Goal: Task Accomplishment & Management: Use online tool/utility

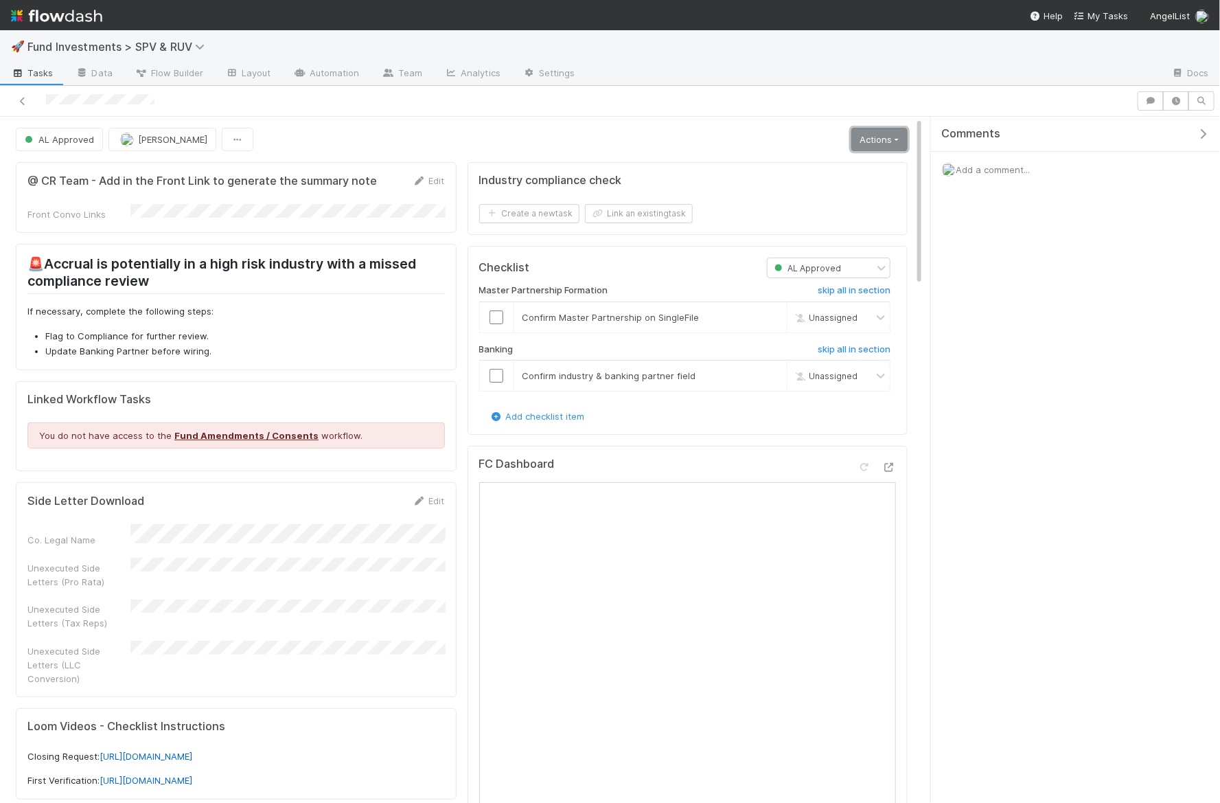
click at [874, 146] on link "Actions" at bounding box center [880, 139] width 56 height 23
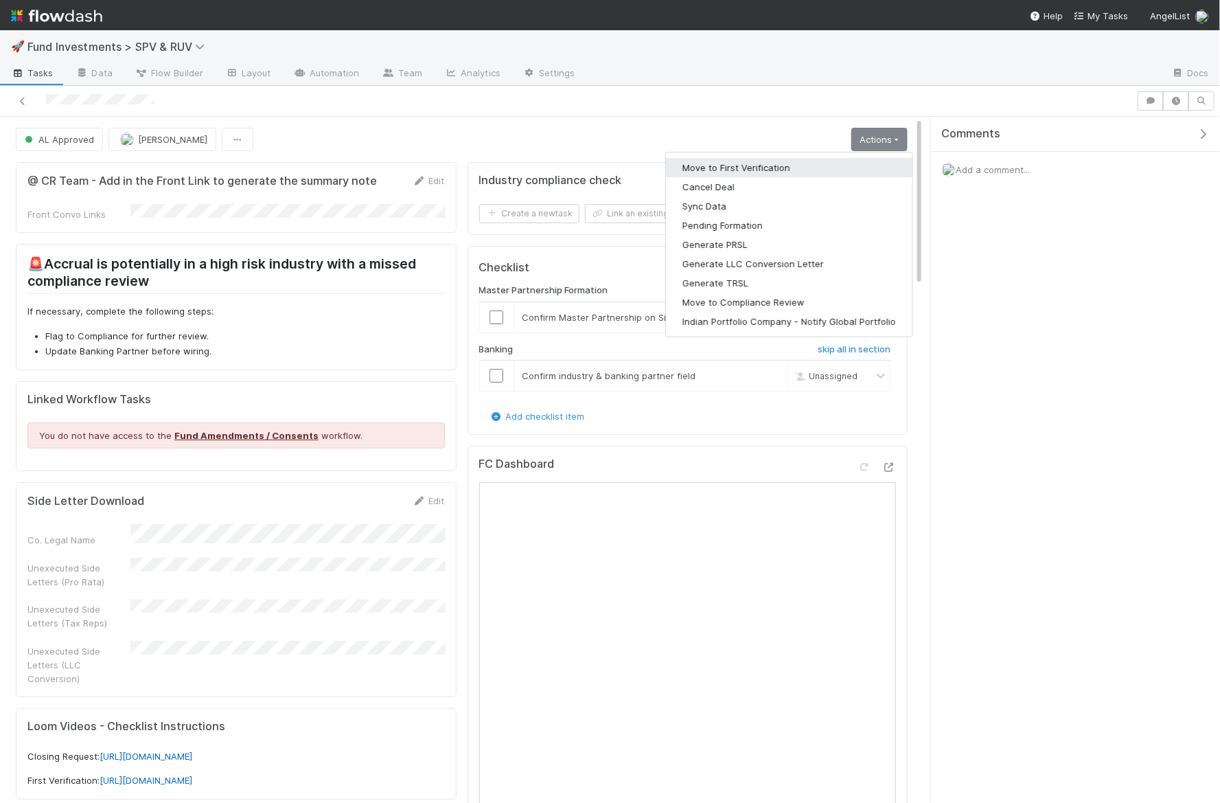
click at [828, 170] on button "Move to First Verification" at bounding box center [789, 167] width 247 height 19
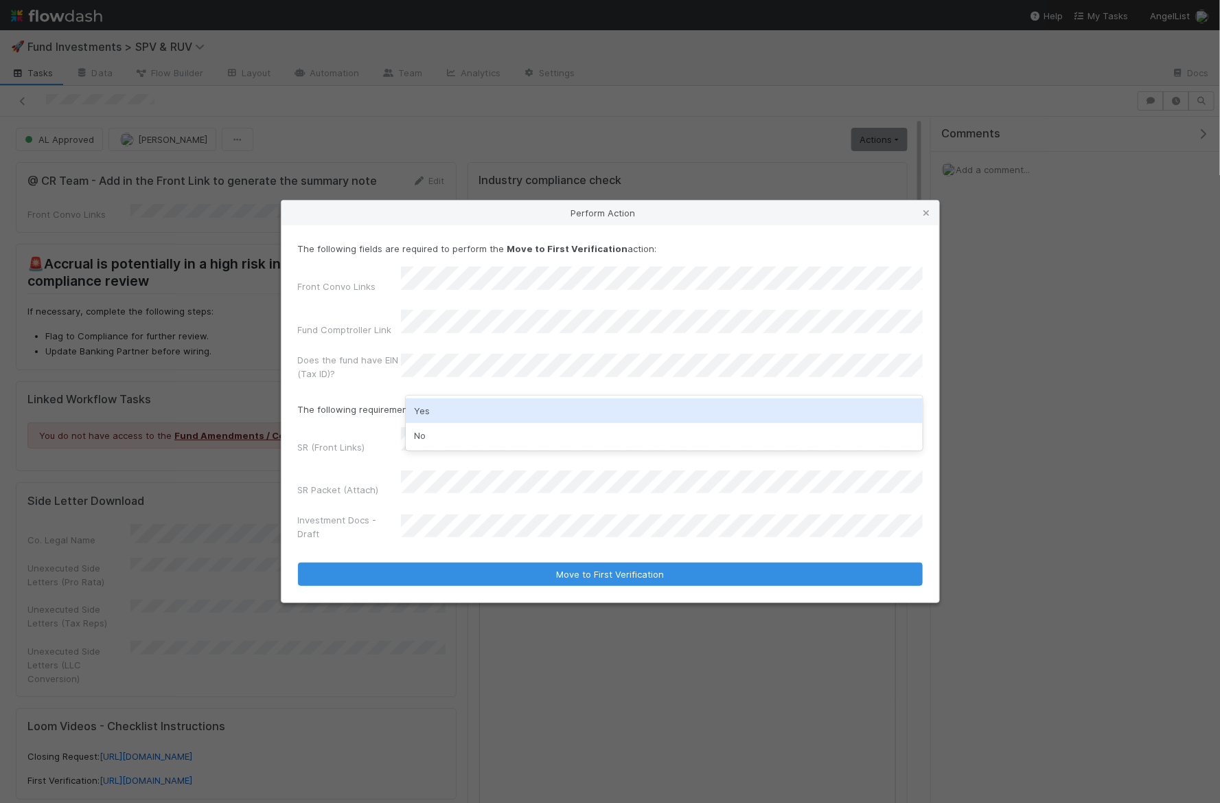
click at [449, 415] on div "Yes" at bounding box center [664, 410] width 517 height 25
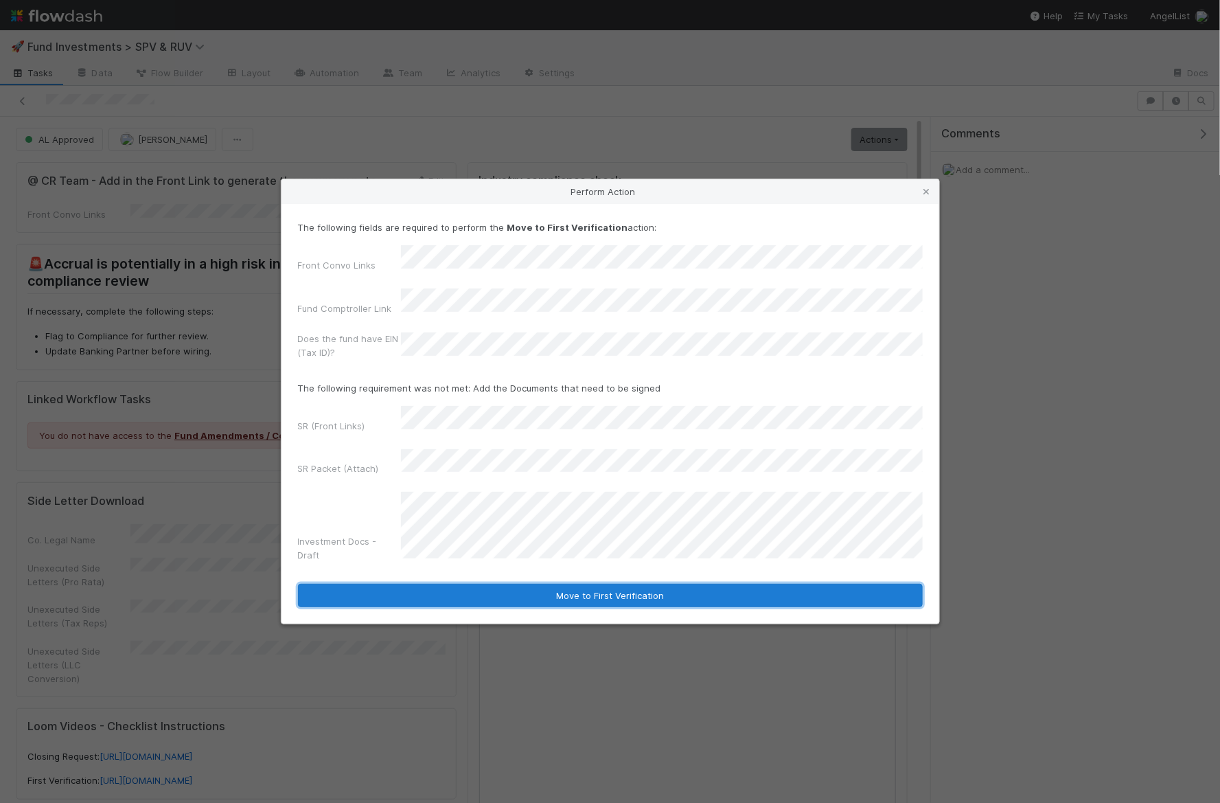
click at [564, 584] on button "Move to First Verification" at bounding box center [610, 595] width 625 height 23
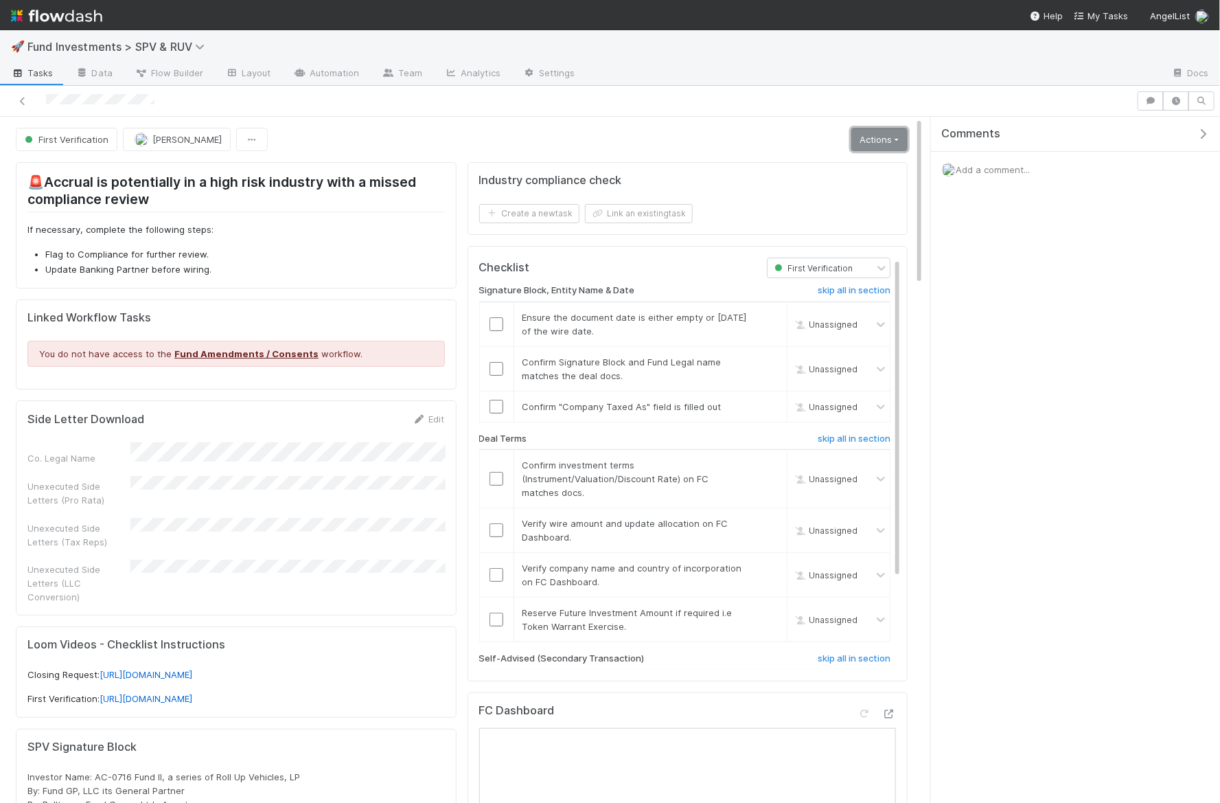
click at [880, 138] on link "Actions" at bounding box center [880, 139] width 56 height 23
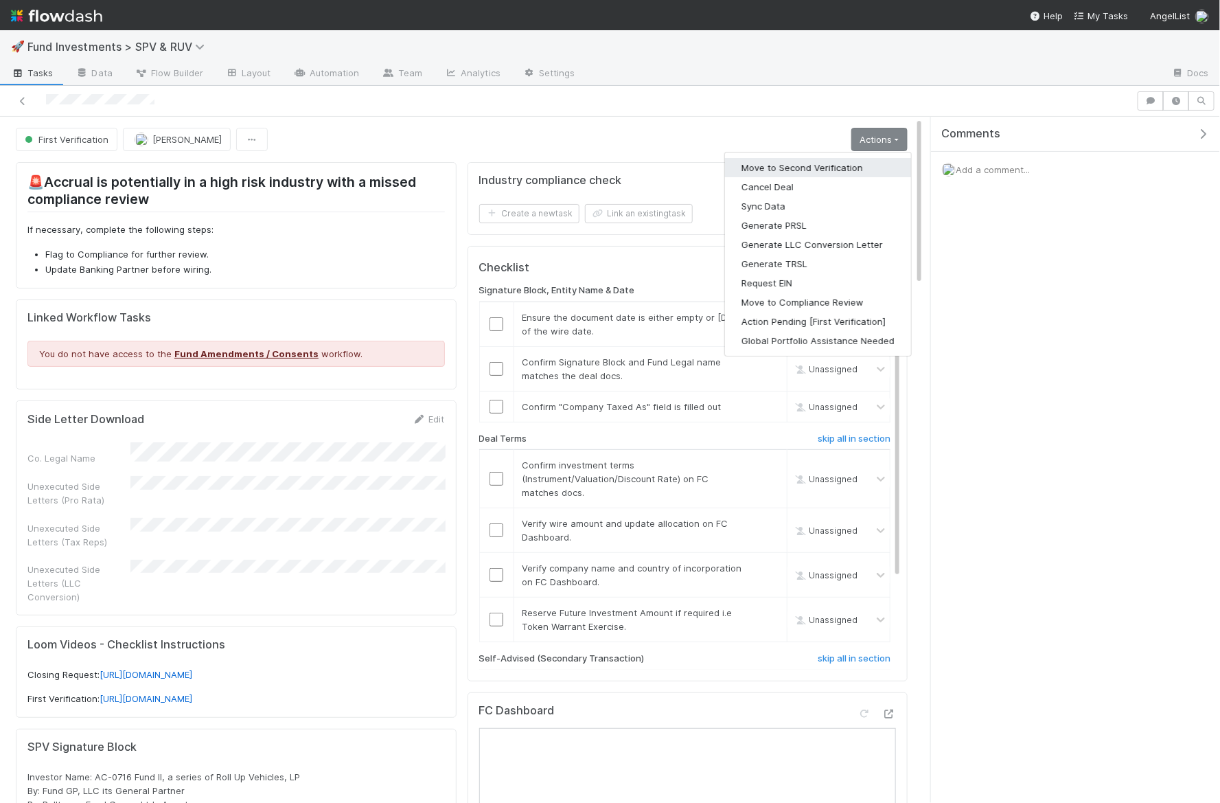
click at [831, 174] on button "Move to Second Verification" at bounding box center [818, 167] width 186 height 19
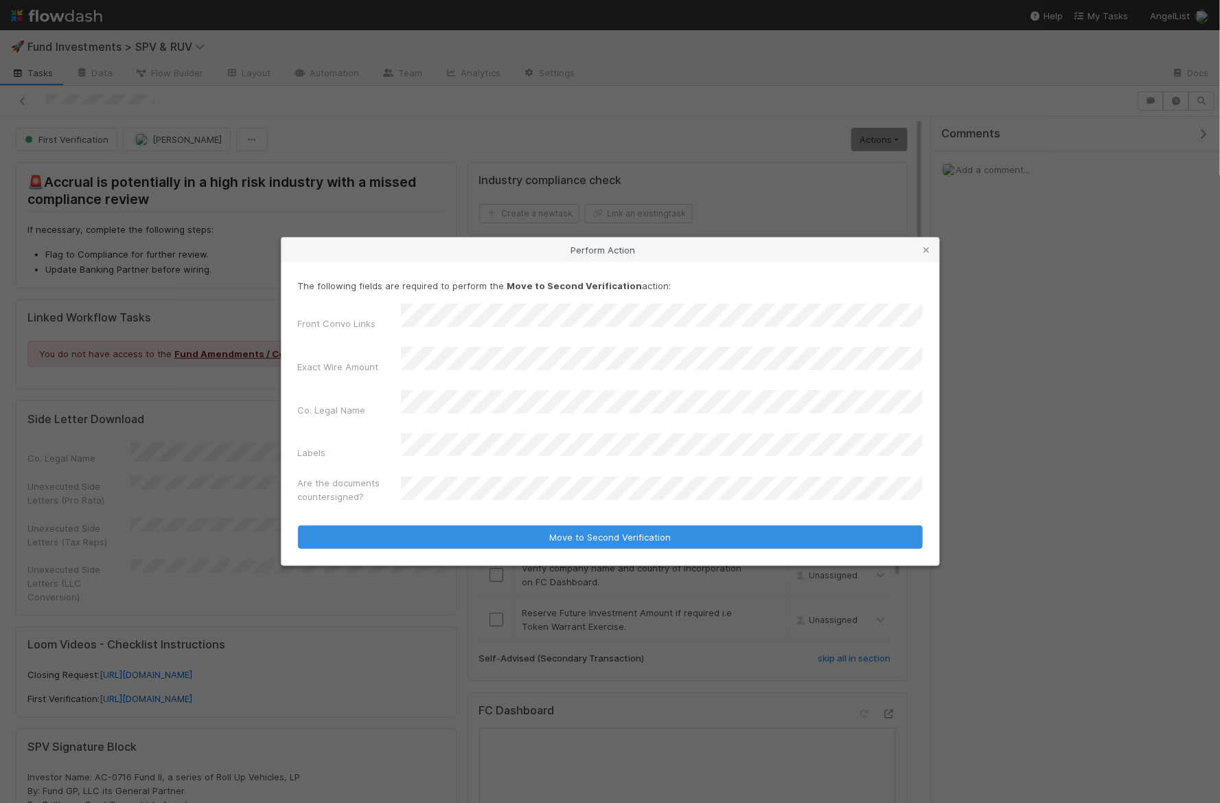
click at [503, 422] on div "Front Convo Links Exact Wire Amount Co. Legal Name Labels Are the documents cou…" at bounding box center [610, 406] width 625 height 205
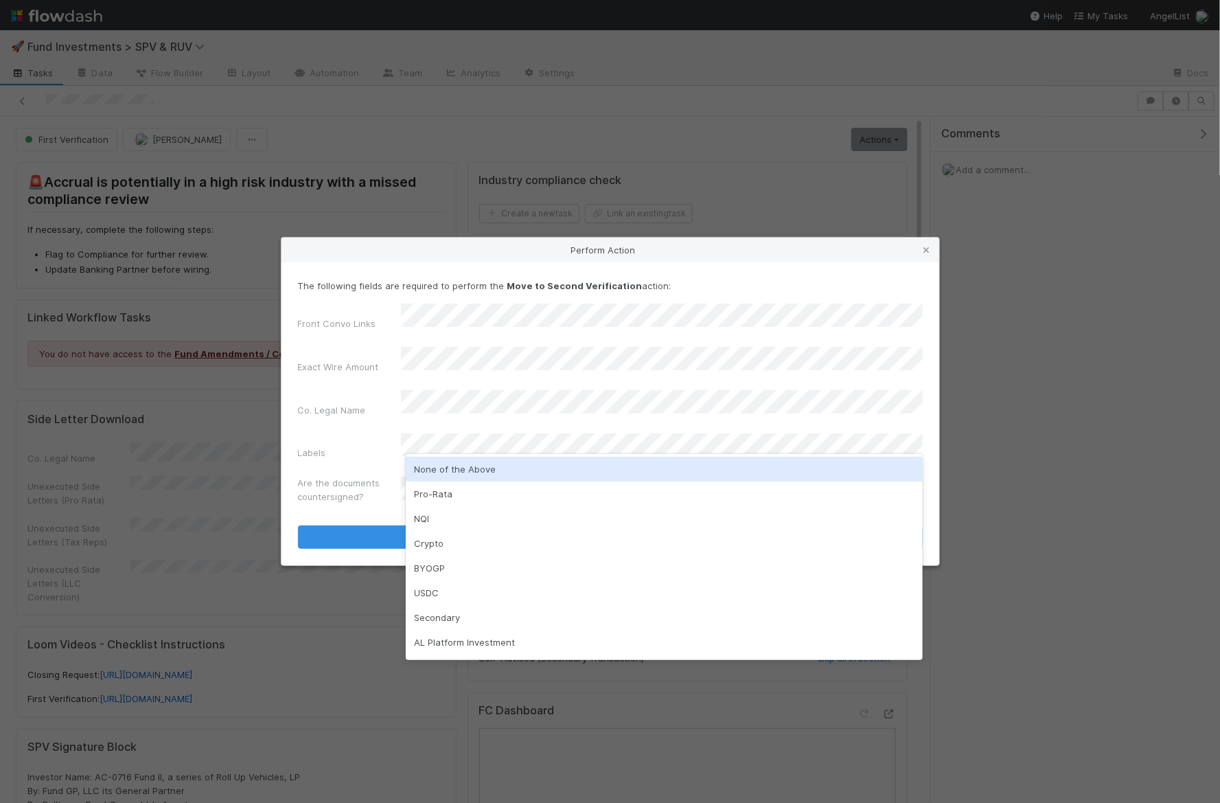
click at [473, 459] on div "None of the Above" at bounding box center [664, 469] width 517 height 25
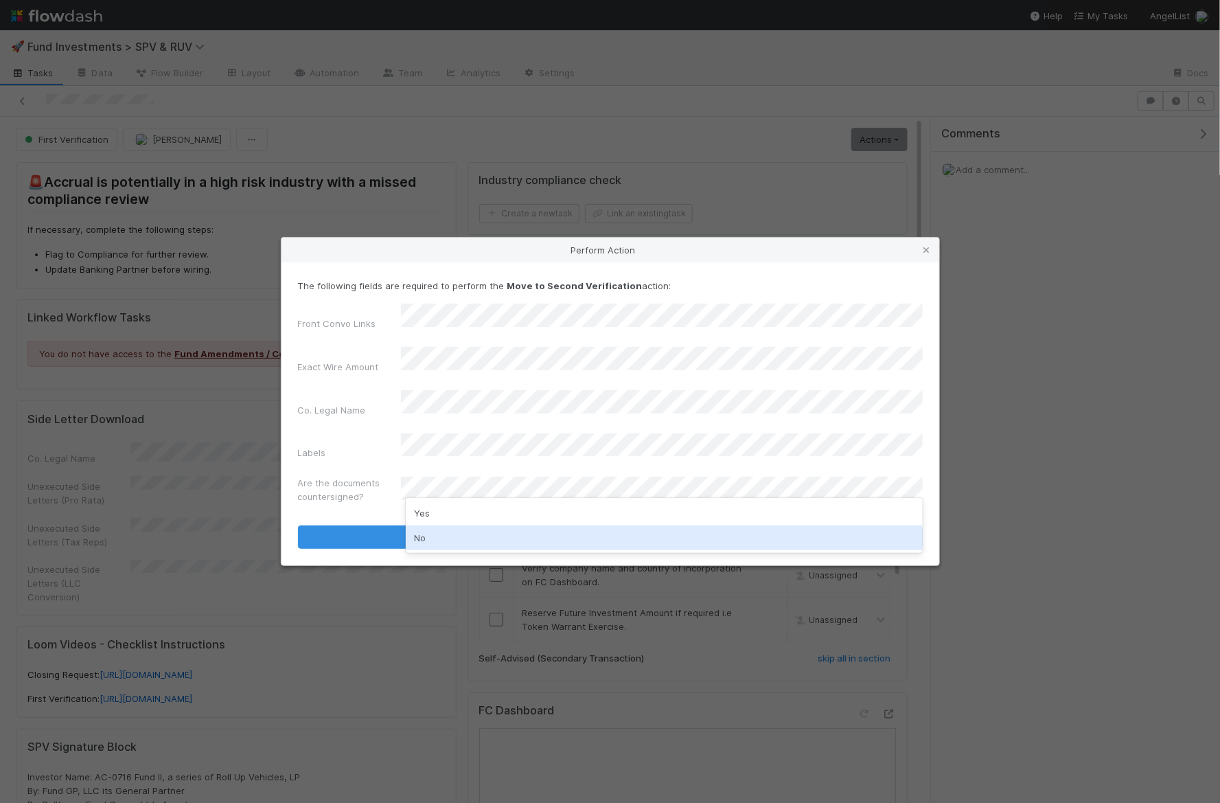
click at [473, 537] on div "No" at bounding box center [664, 537] width 517 height 25
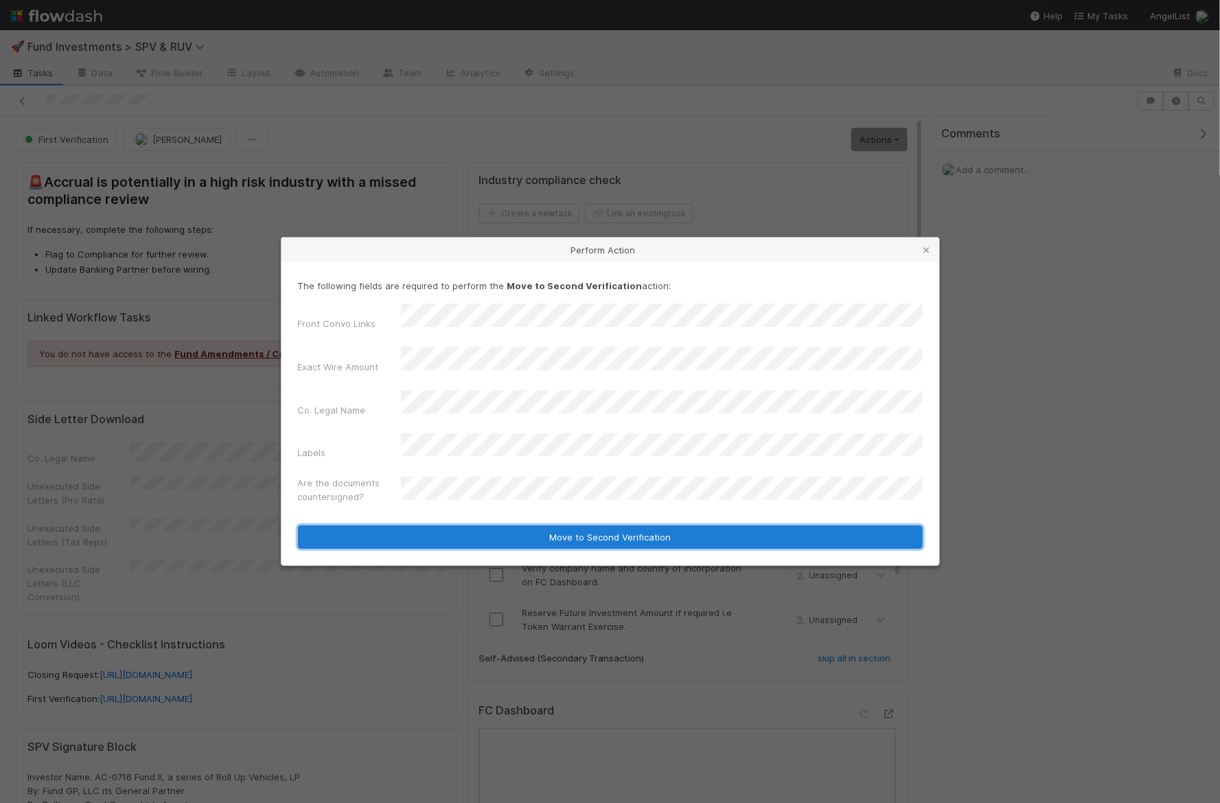
click at [484, 525] on button "Move to Second Verification" at bounding box center [610, 536] width 625 height 23
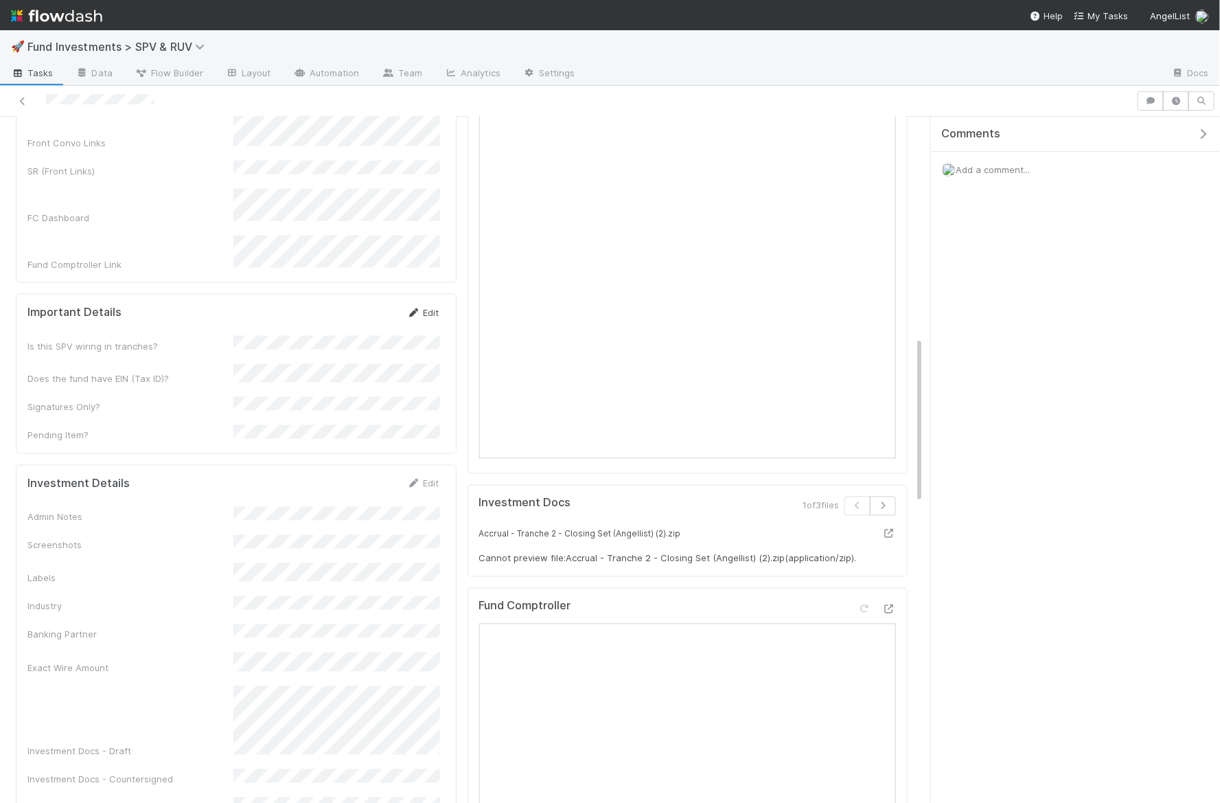
scroll to position [1120, 0]
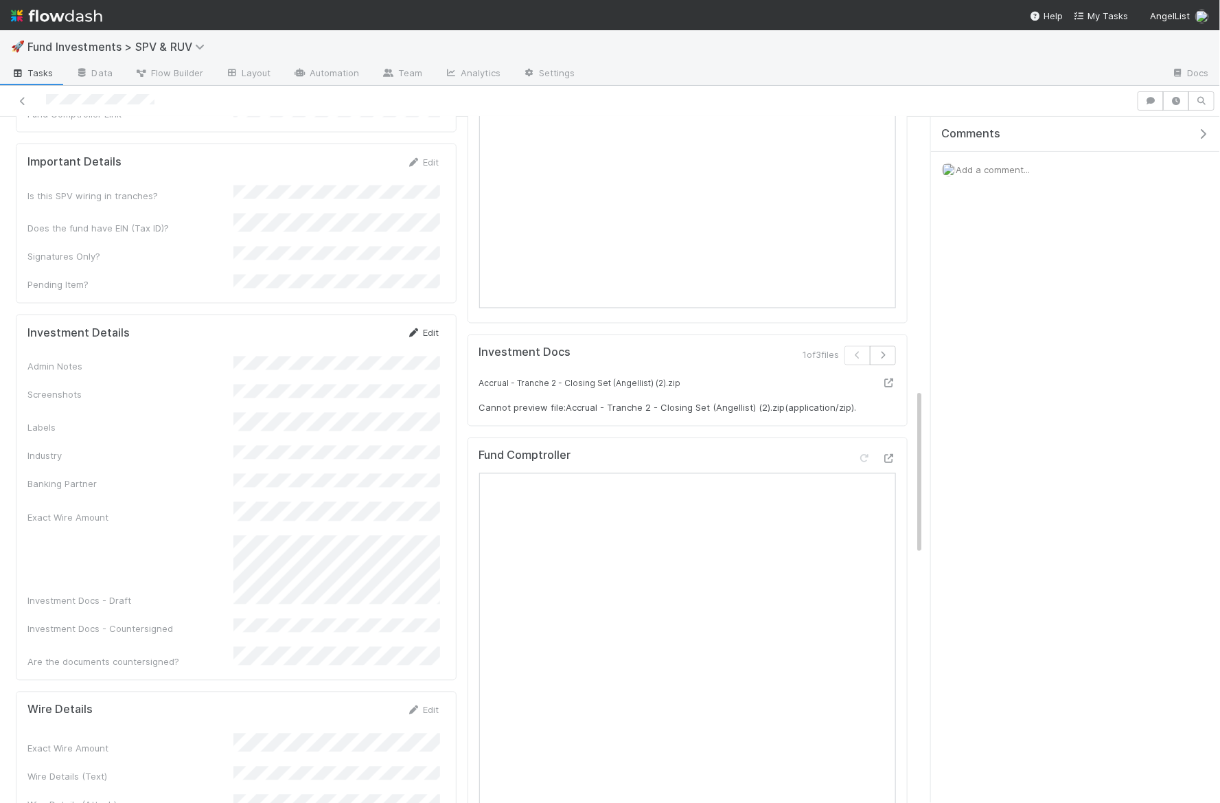
click at [420, 328] on link "Edit" at bounding box center [423, 333] width 32 height 11
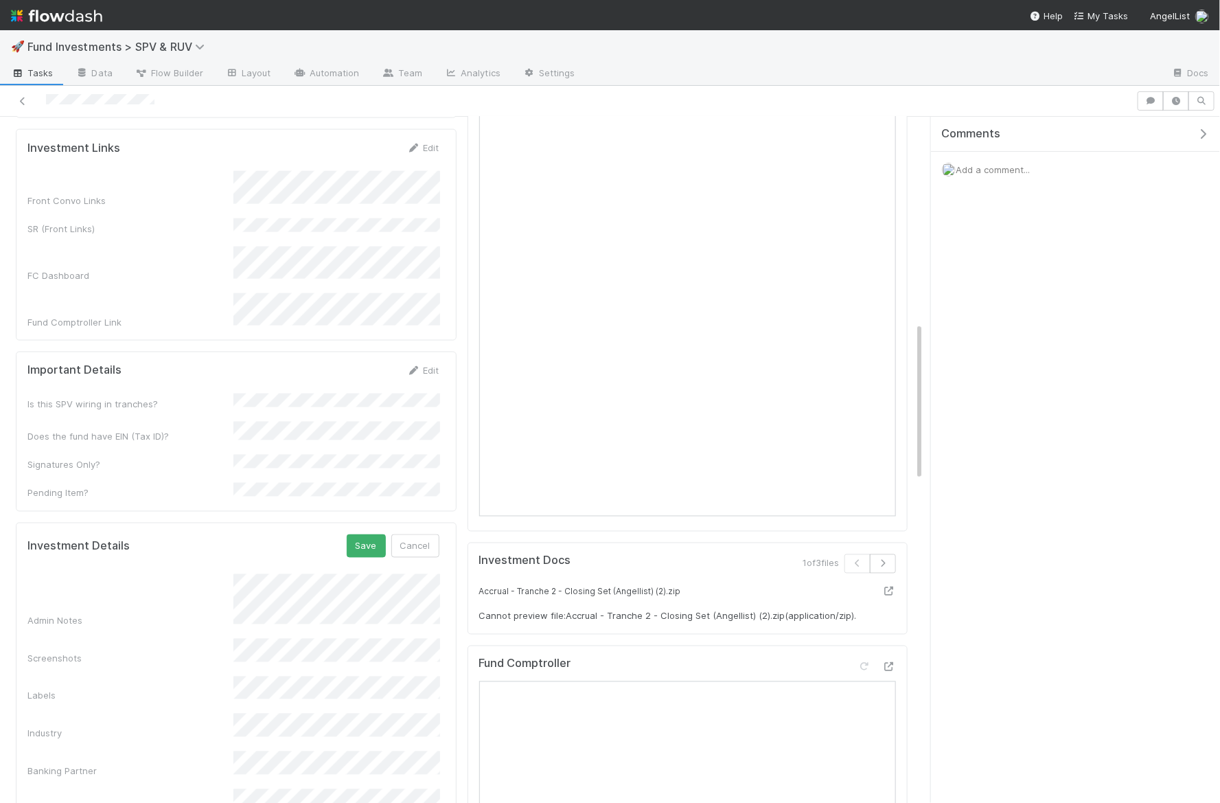
scroll to position [948, 0]
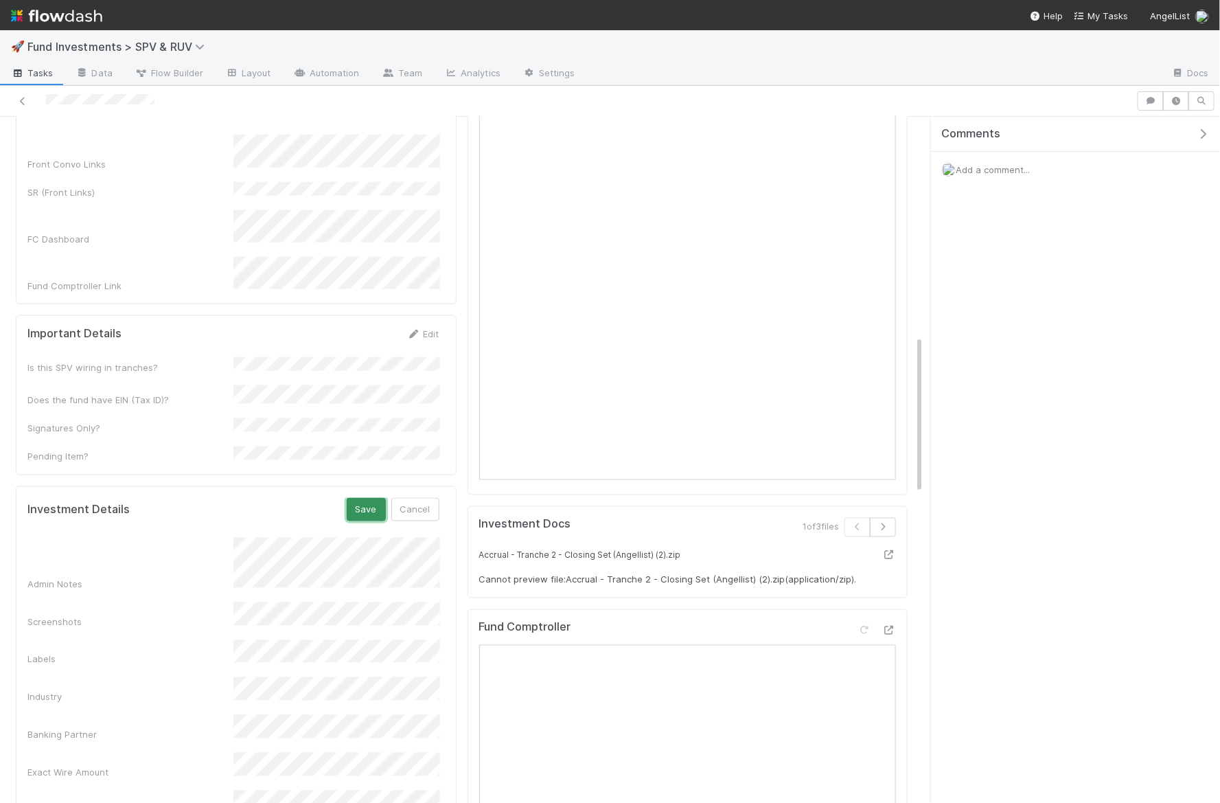
click at [359, 498] on button "Save" at bounding box center [366, 509] width 39 height 23
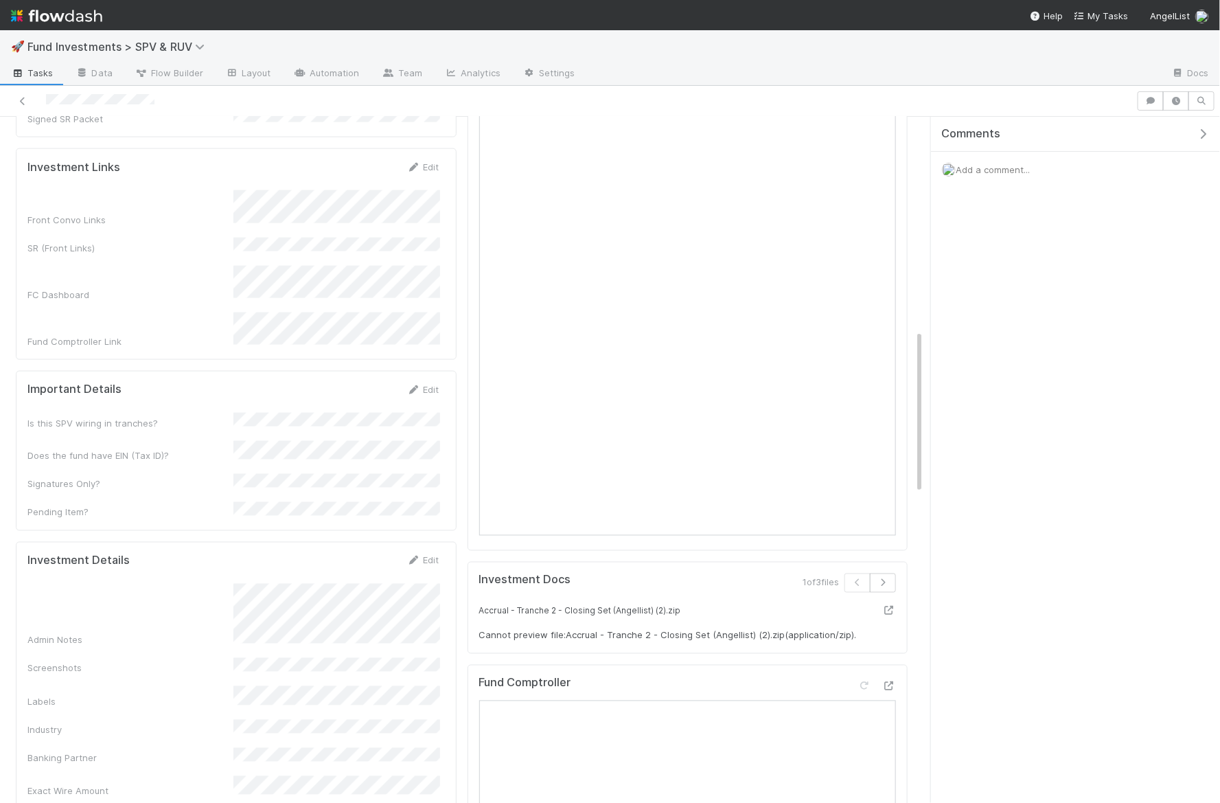
scroll to position [1045, 0]
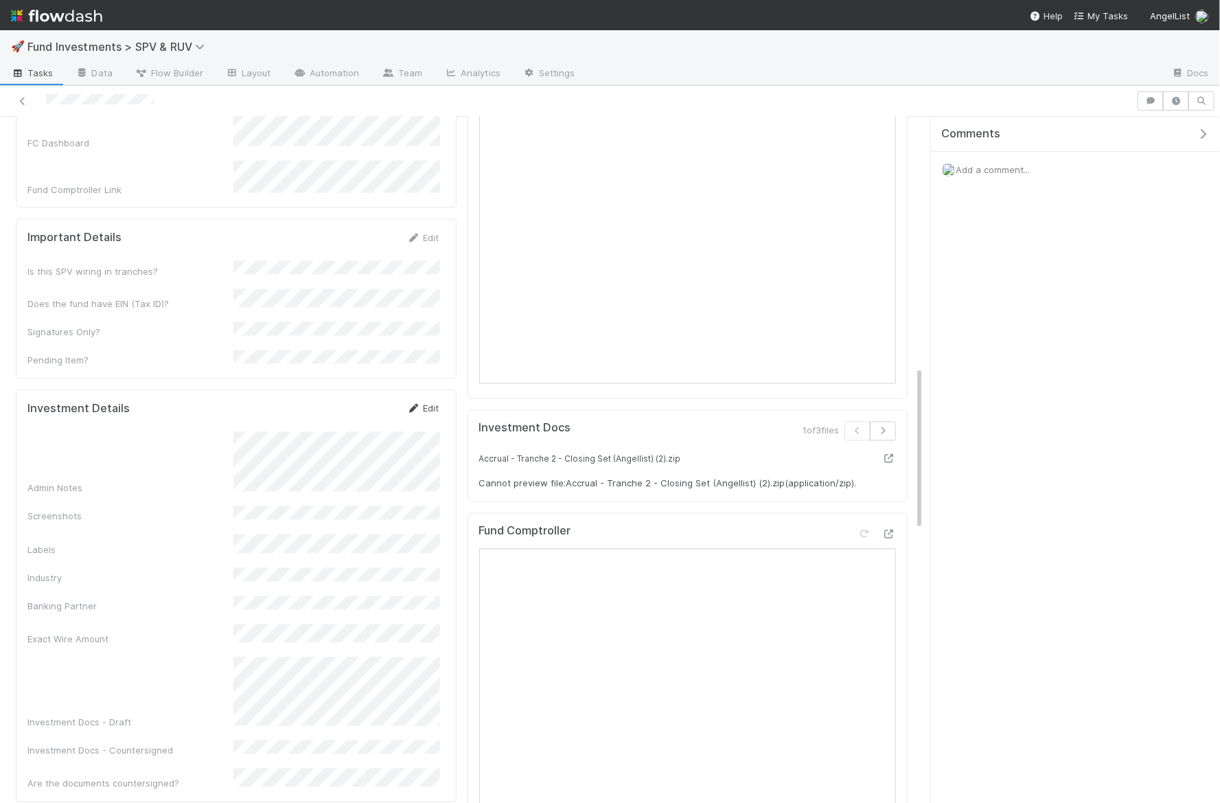
click at [433, 403] on link "Edit" at bounding box center [423, 408] width 32 height 11
click at [374, 402] on button "Save" at bounding box center [366, 413] width 39 height 23
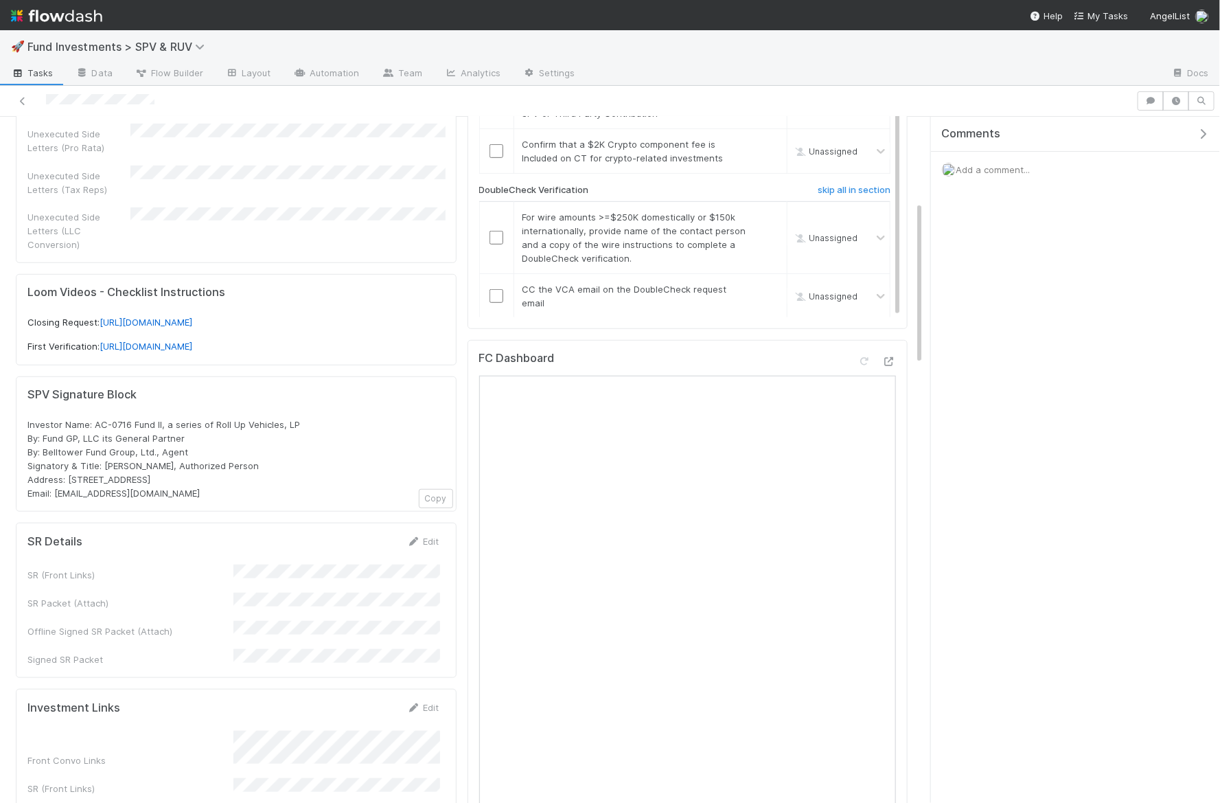
scroll to position [358, 0]
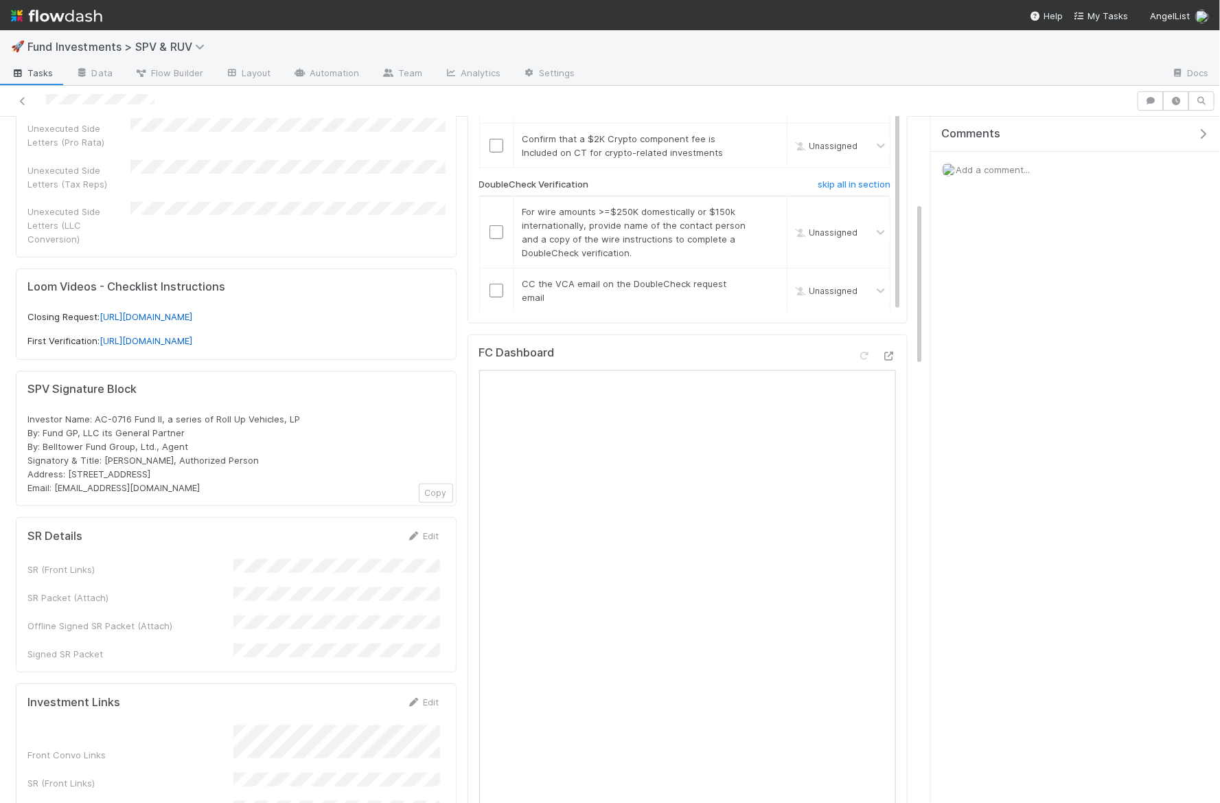
click at [320, 559] on div "SR (Front Links) SR Packet (Attach) Offline Signed SR Packet (Attach) Signed SR…" at bounding box center [233, 610] width 412 height 102
click at [373, 529] on button "Save" at bounding box center [366, 540] width 39 height 23
click at [414, 532] on icon at bounding box center [414, 536] width 14 height 9
click at [323, 545] on form "SR Details Save Cancel SR (Front Links) SR Packet (Attach) Offline Signed SR Pa…" at bounding box center [233, 625] width 412 height 192
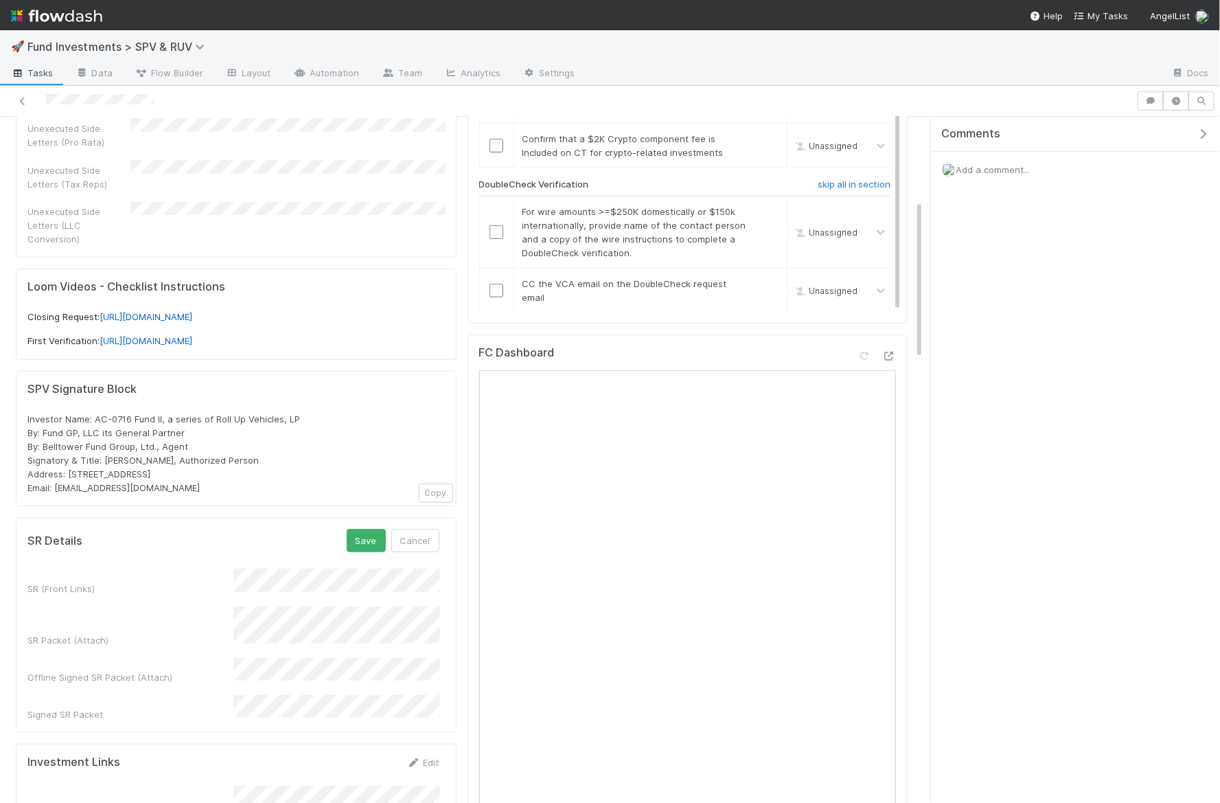
click at [320, 548] on form "SR Details Save Cancel SR (Front Links) SR Packet (Attach) Offline Signed SR Pa…" at bounding box center [233, 625] width 412 height 192
click at [365, 529] on button "Save" at bounding box center [366, 540] width 39 height 23
click at [425, 530] on link "Edit" at bounding box center [423, 535] width 32 height 11
click at [383, 529] on button "Save" at bounding box center [366, 540] width 39 height 23
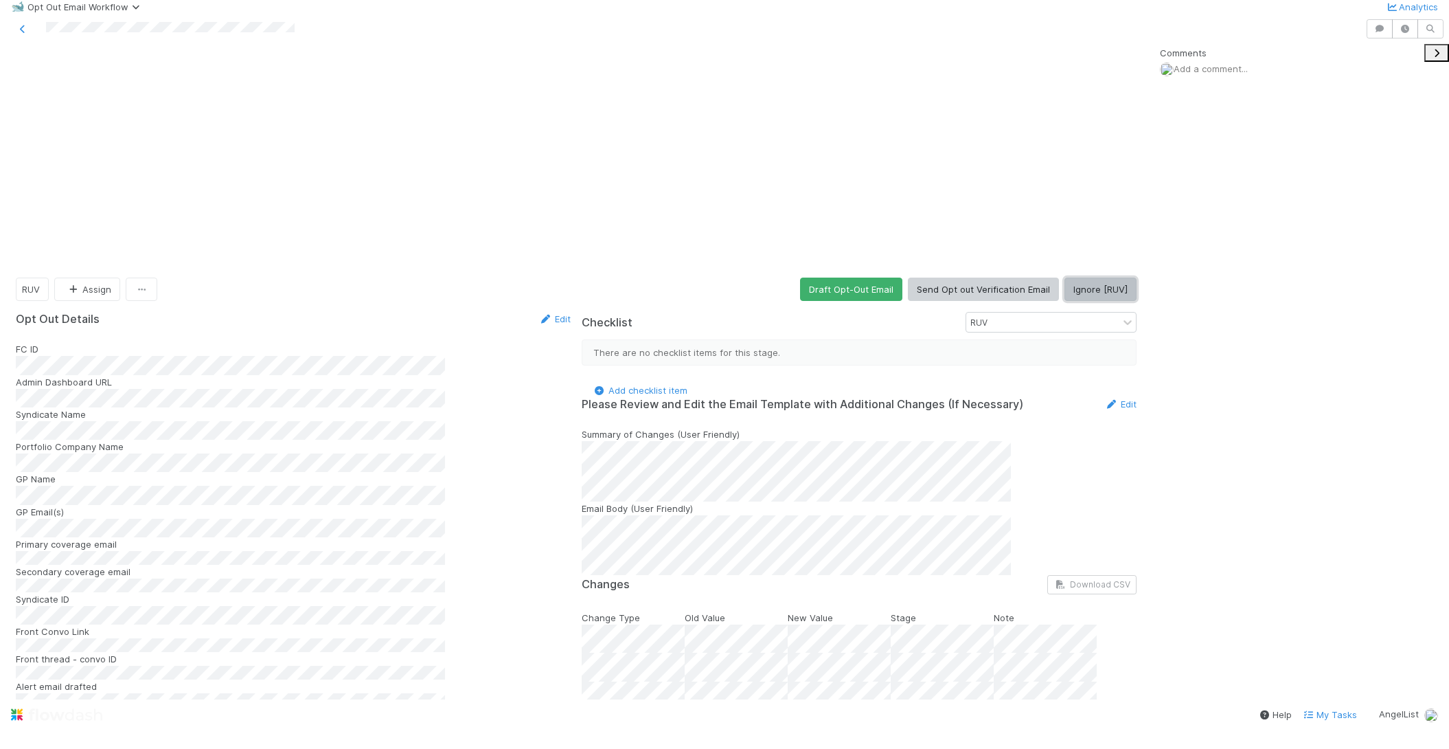
click at [1100, 277] on button "Ignore [RUV]" at bounding box center [1101, 288] width 72 height 23
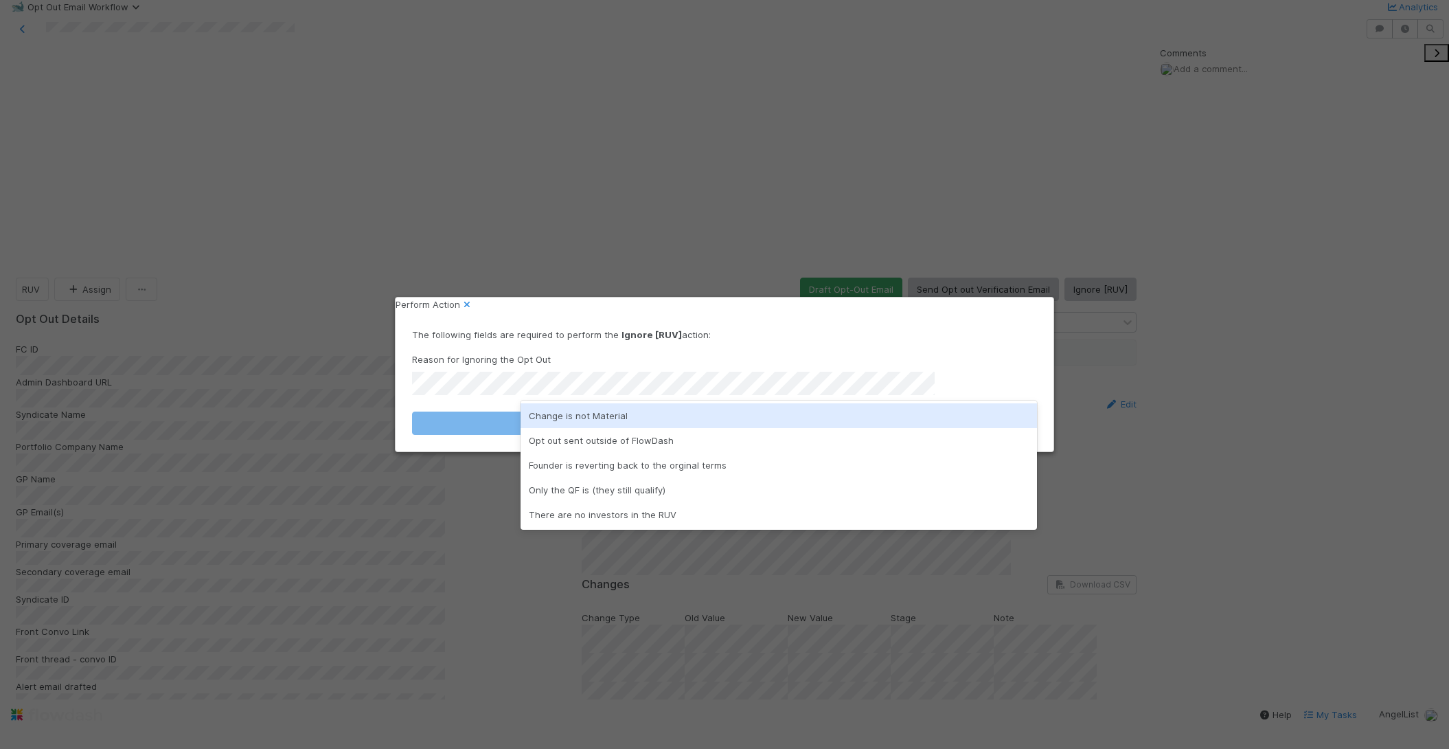
click at [613, 420] on div "Change is not Material" at bounding box center [779, 415] width 517 height 25
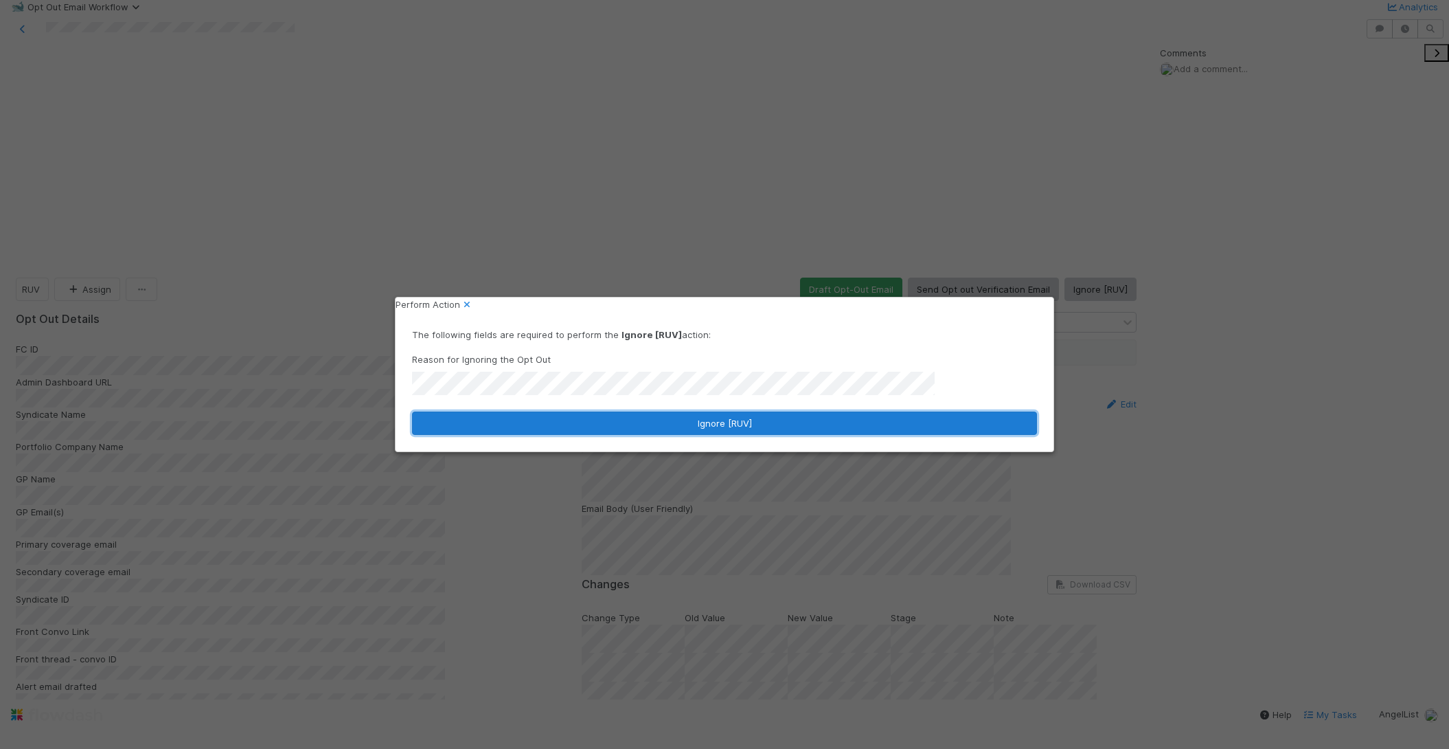
click at [613, 420] on button "Ignore [RUV]" at bounding box center [724, 422] width 625 height 23
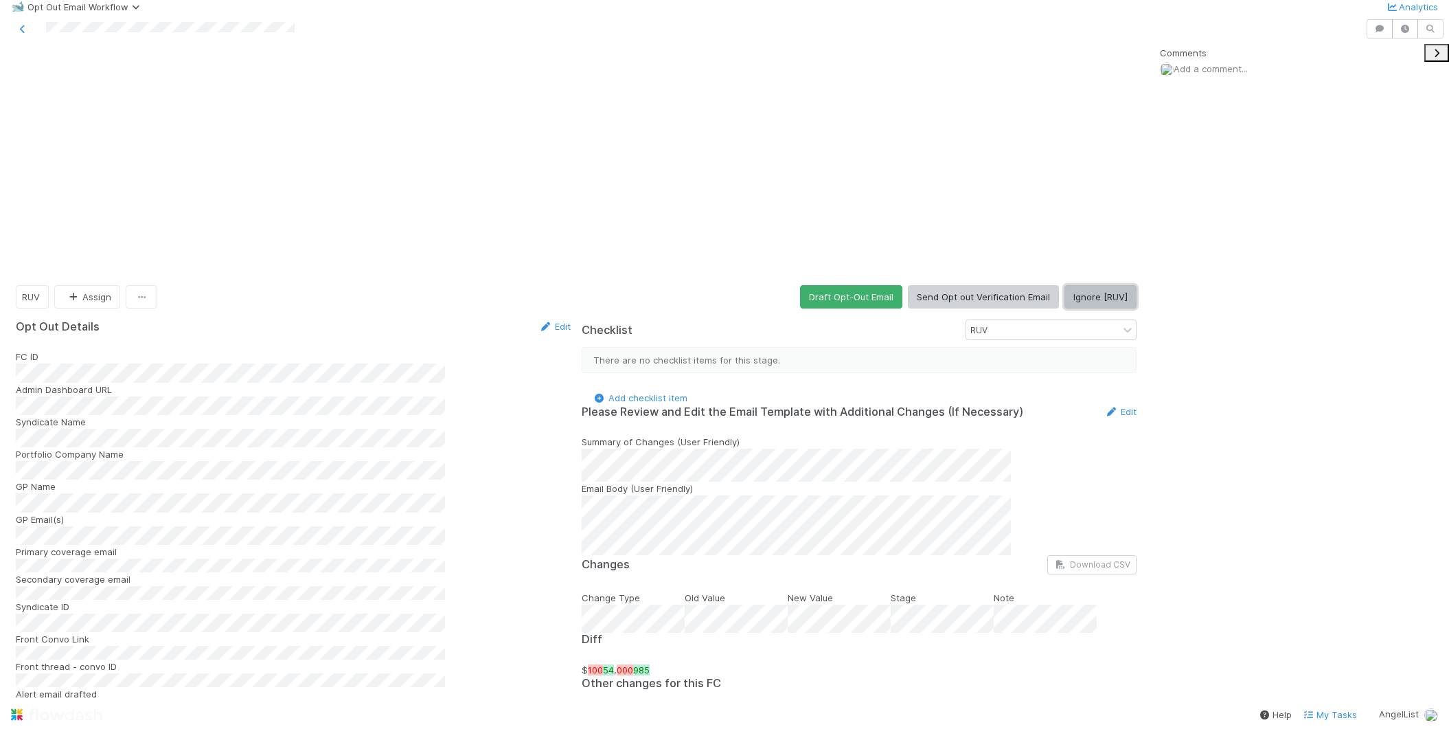
click at [1087, 285] on button "Ignore [RUV]" at bounding box center [1101, 296] width 72 height 23
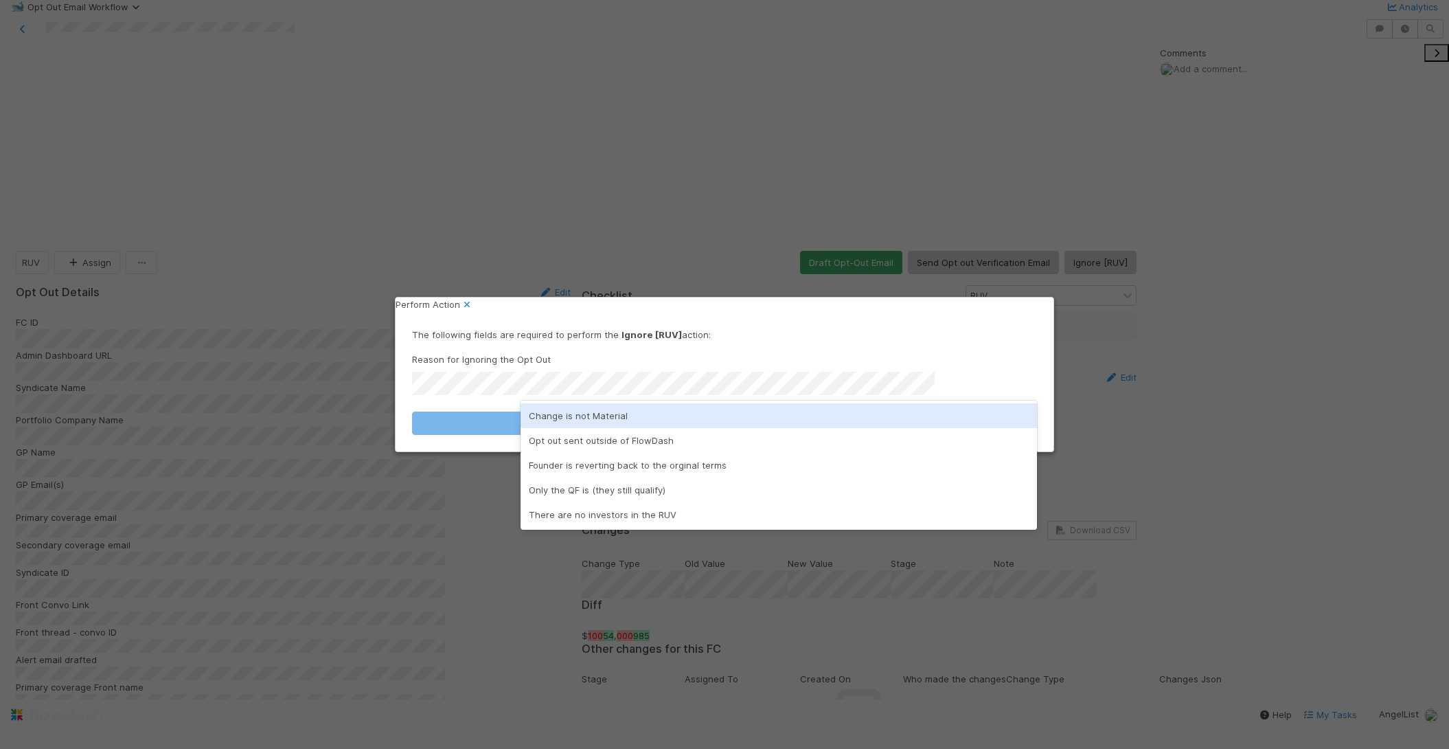
click at [670, 420] on div "Change is not Material" at bounding box center [779, 415] width 517 height 25
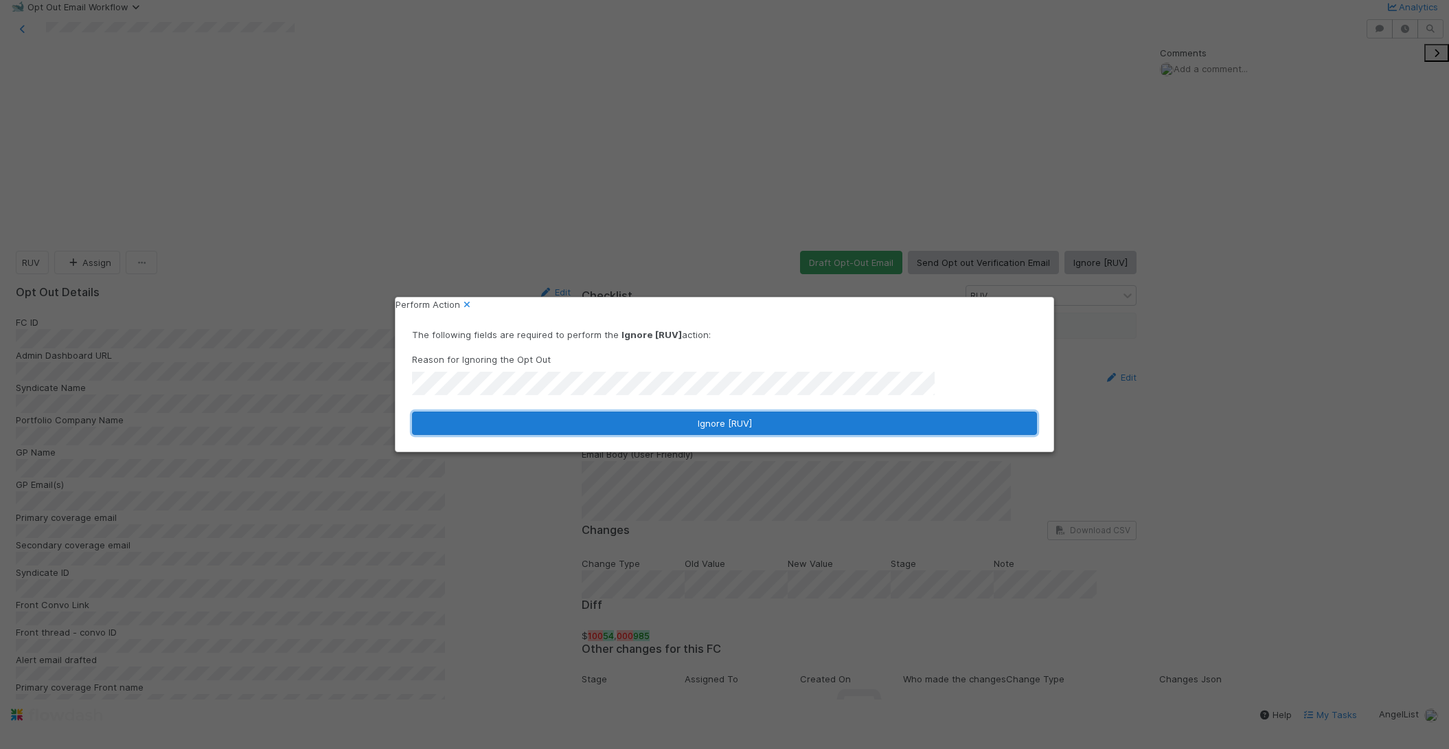
click at [668, 431] on button "Ignore [RUV]" at bounding box center [724, 422] width 625 height 23
